Goal: Book appointment/travel/reservation

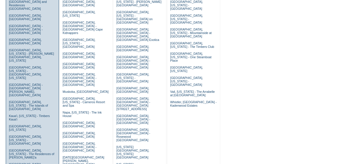
scroll to position [161, 0]
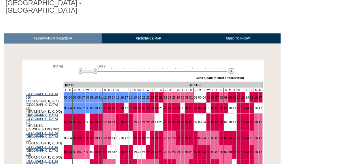
scroll to position [69, 0]
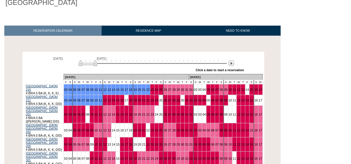
click at [95, 60] on img at bounding box center [88, 63] width 19 height 6
drag, startPoint x: 95, startPoint y: 56, endPoint x: 98, endPoint y: 56, distance: 3.8
click at [98, 60] on img at bounding box center [91, 63] width 19 height 6
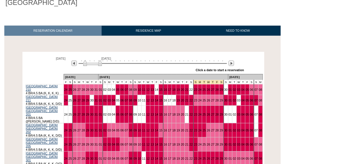
click at [99, 60] on img at bounding box center [92, 63] width 19 height 6
